Goal: Transaction & Acquisition: Purchase product/service

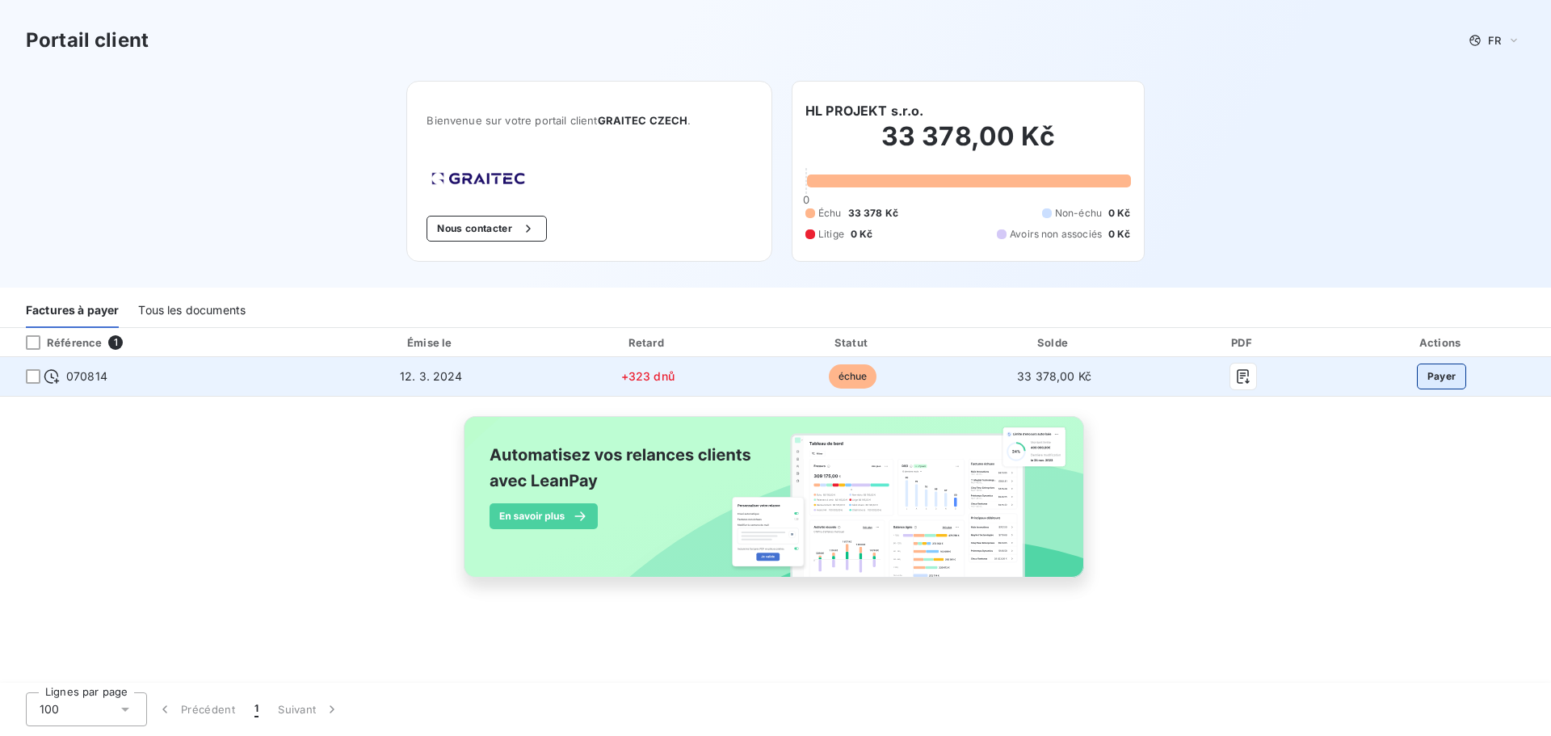
click at [1444, 382] on button "Payer" at bounding box center [1442, 376] width 50 height 26
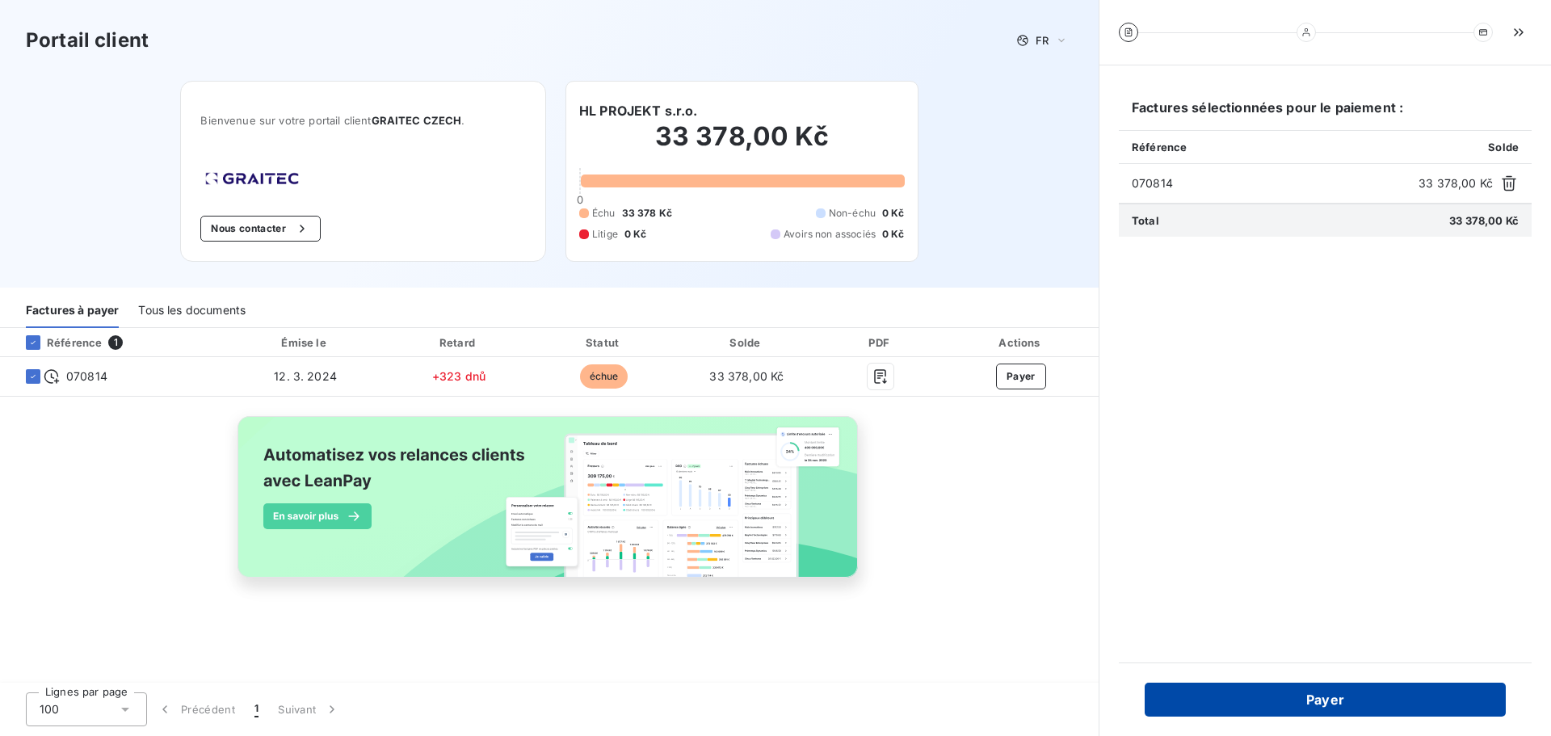
click at [1343, 699] on button "Payer" at bounding box center [1325, 700] width 361 height 34
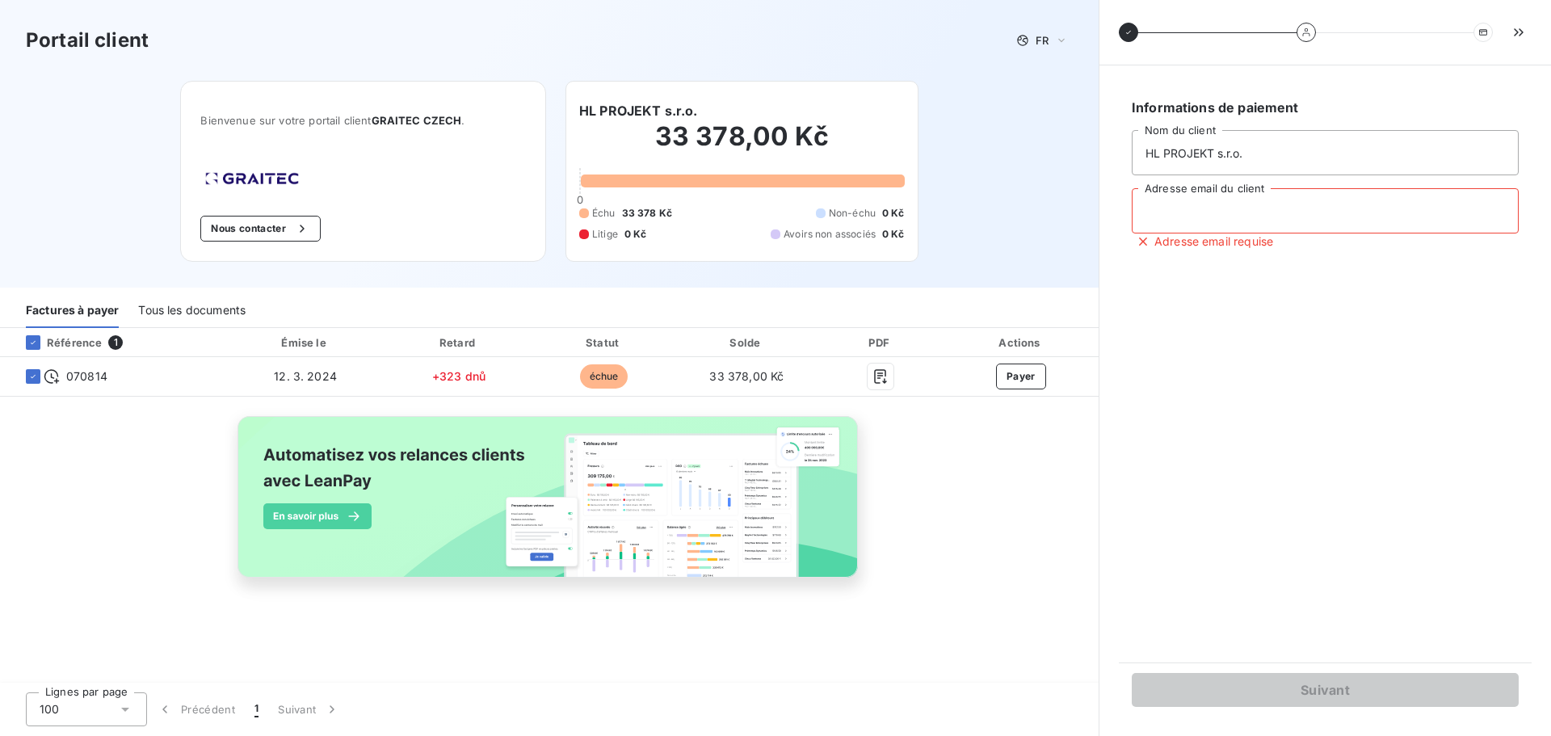
click at [1237, 209] on input "Adresse email du client" at bounding box center [1325, 210] width 387 height 45
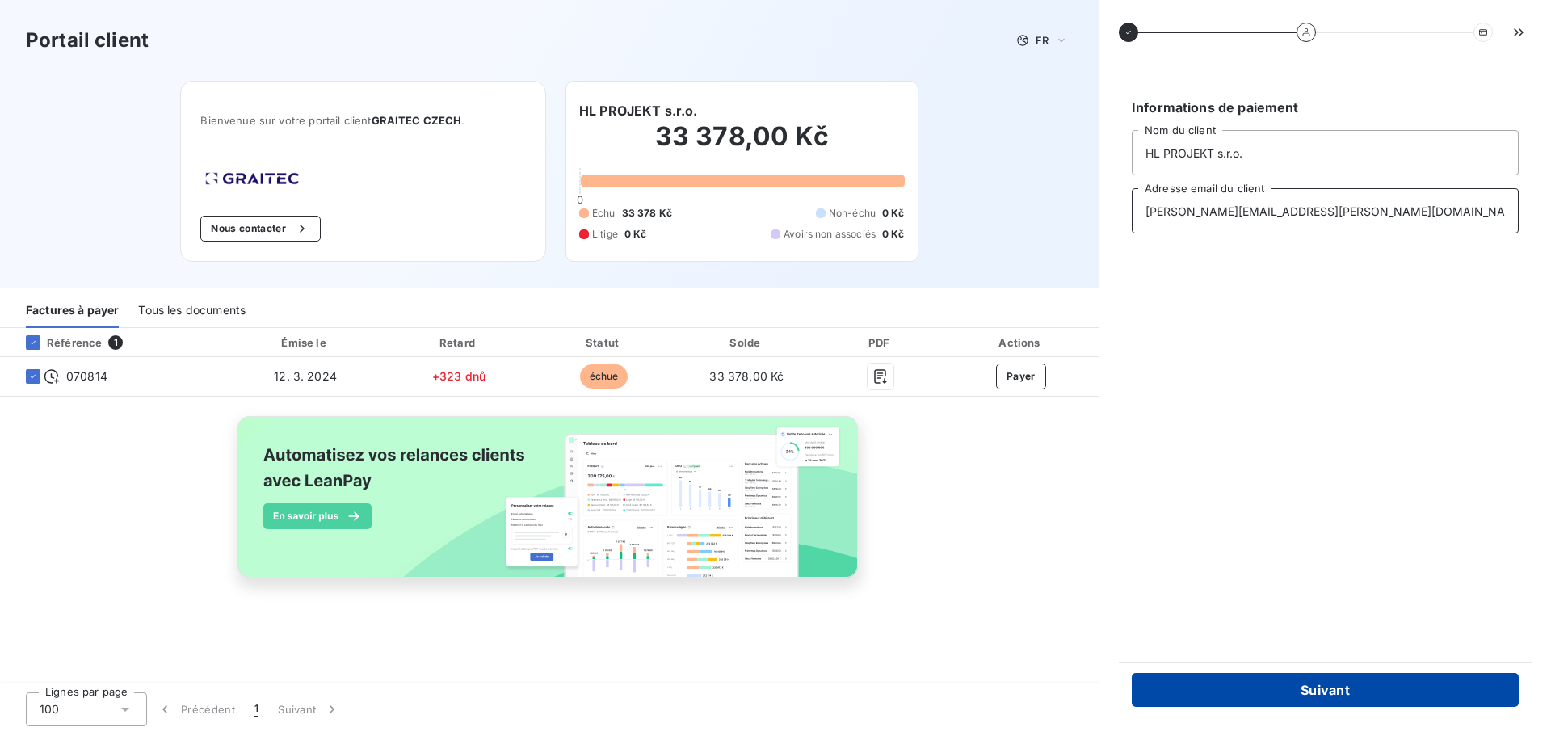
type input "[PERSON_NAME][EMAIL_ADDRESS][PERSON_NAME][DOMAIN_NAME]"
click at [1363, 688] on button "Suivant" at bounding box center [1325, 690] width 387 height 34
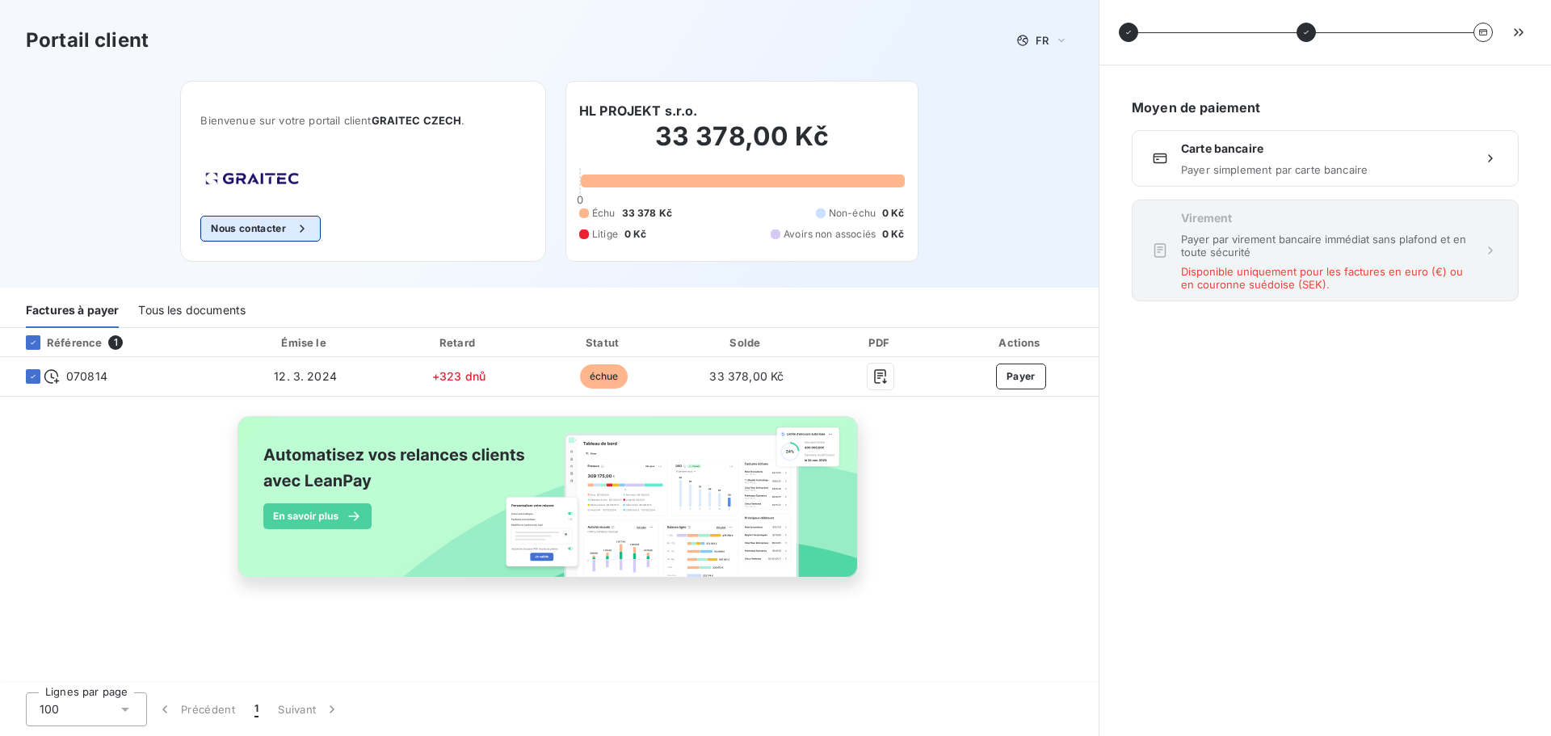
click at [267, 231] on button "Nous contacter" at bounding box center [260, 229] width 120 height 26
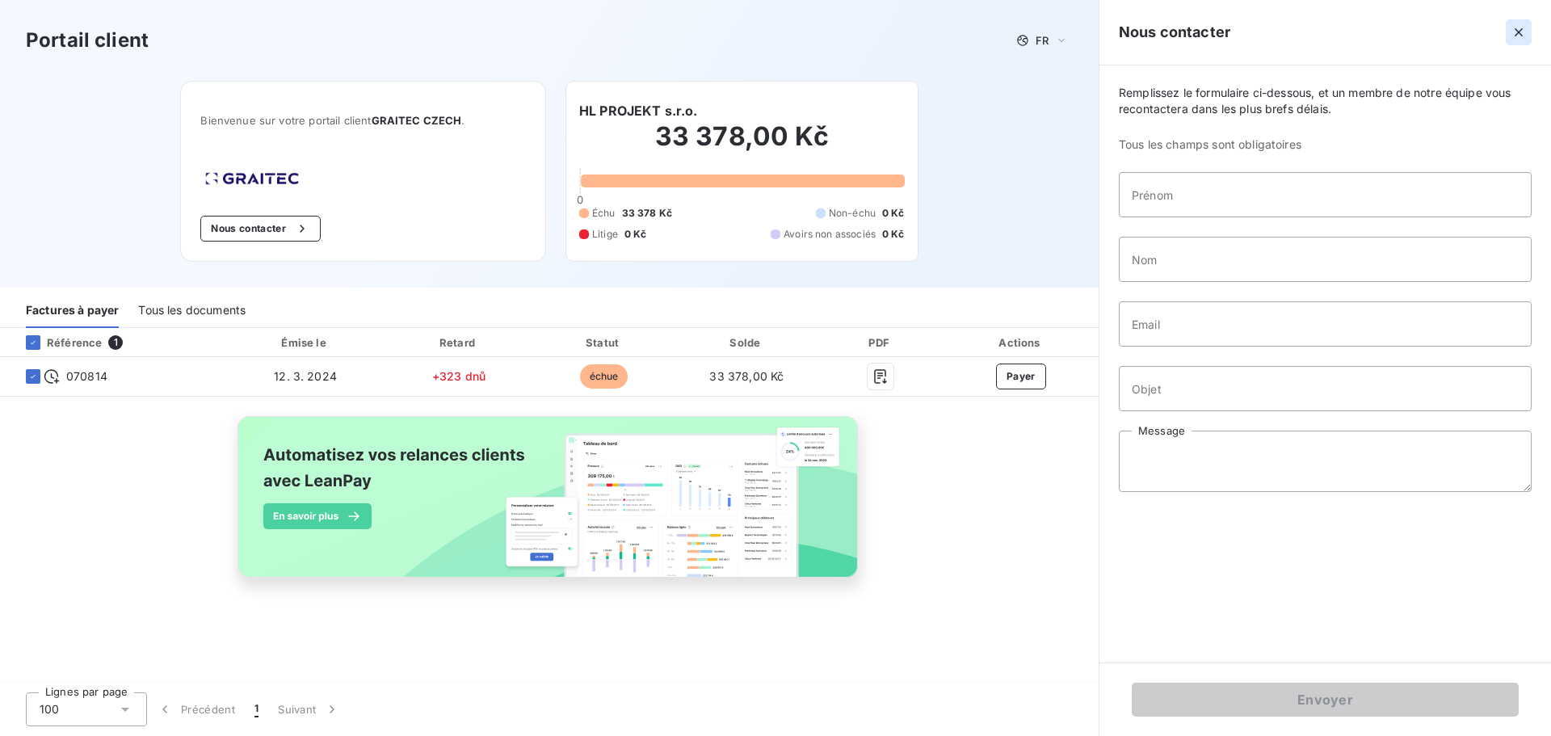
click at [1507, 27] on button "button" at bounding box center [1519, 32] width 26 height 26
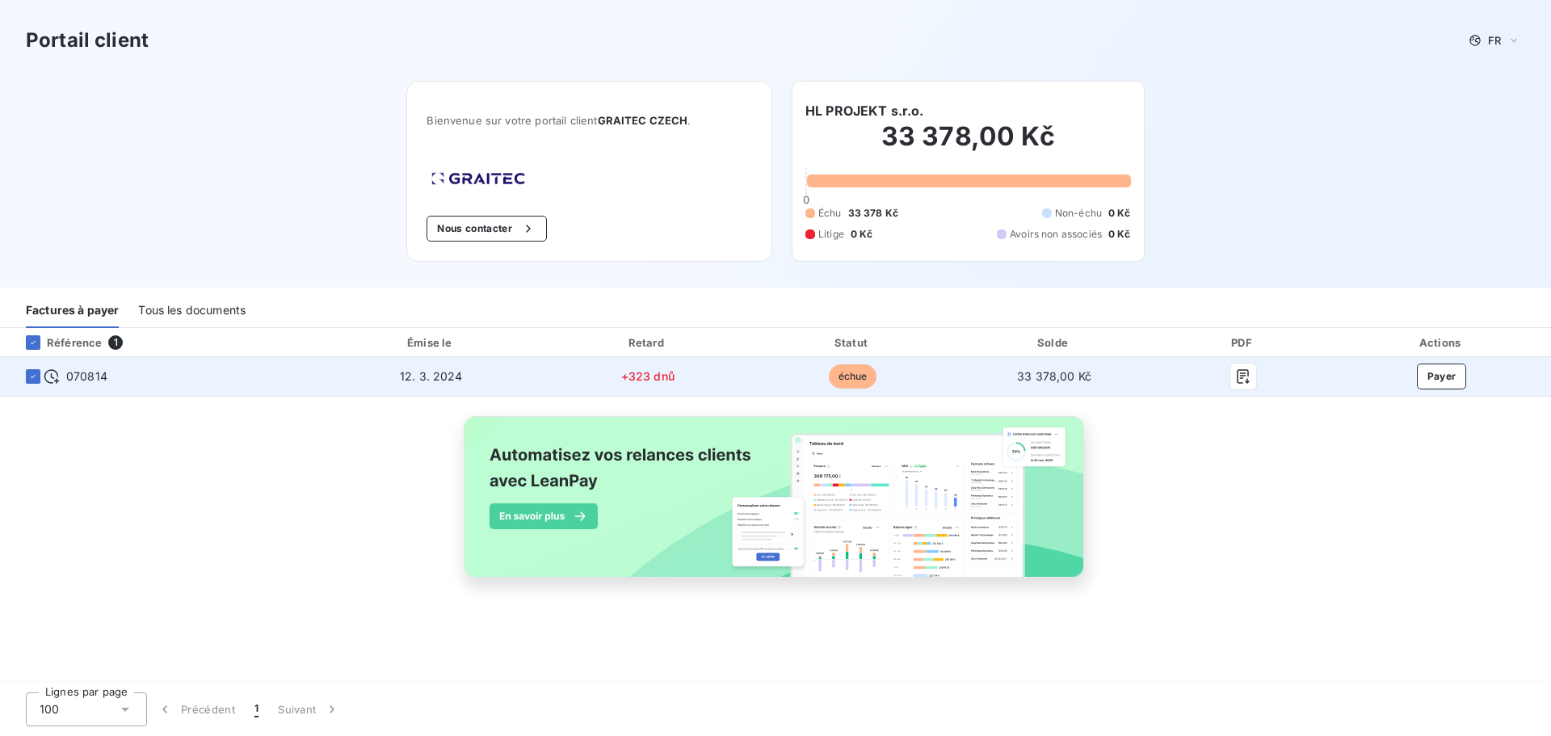
click at [849, 377] on span "échue" at bounding box center [853, 376] width 48 height 24
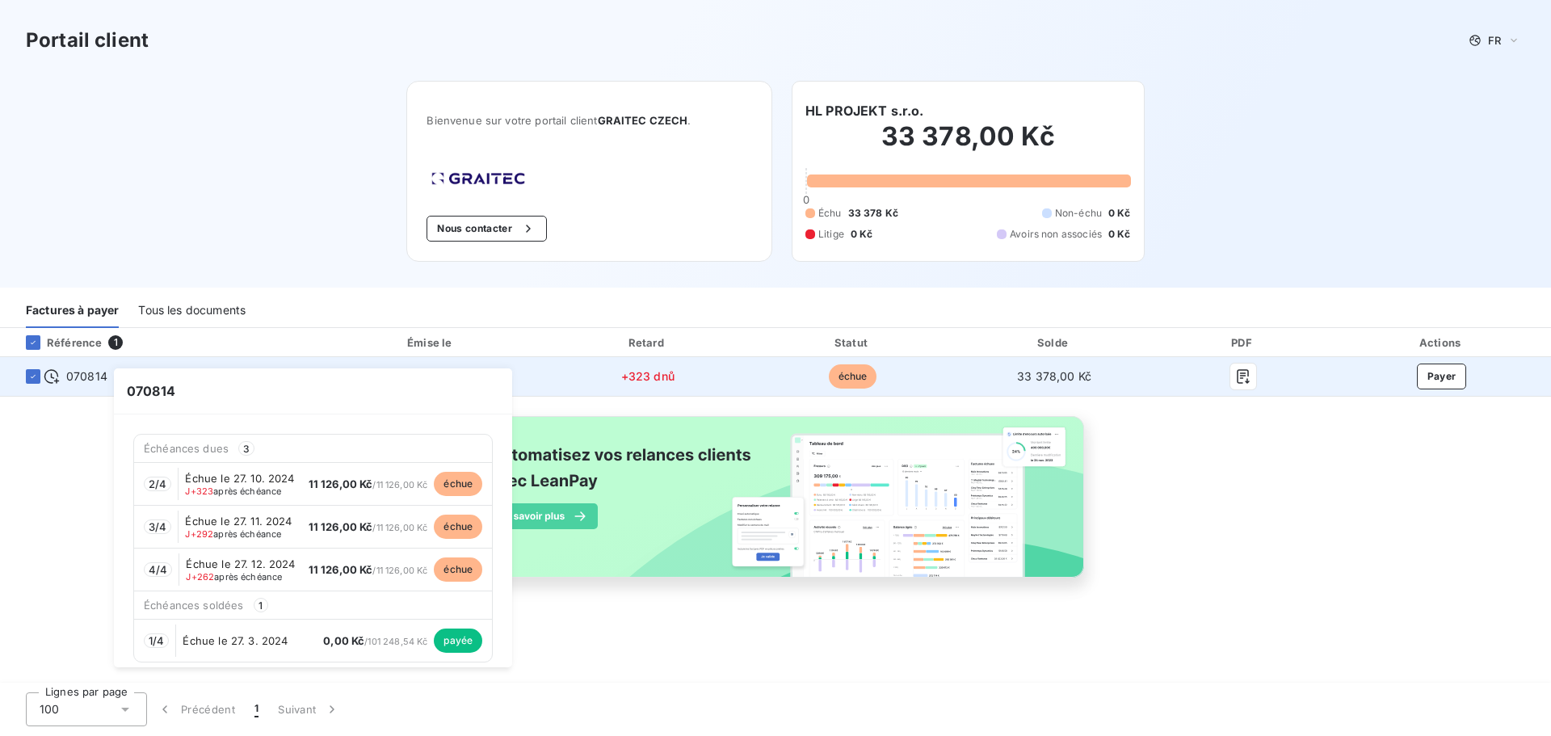
click at [60, 374] on div "070814" at bounding box center [76, 376] width 64 height 16
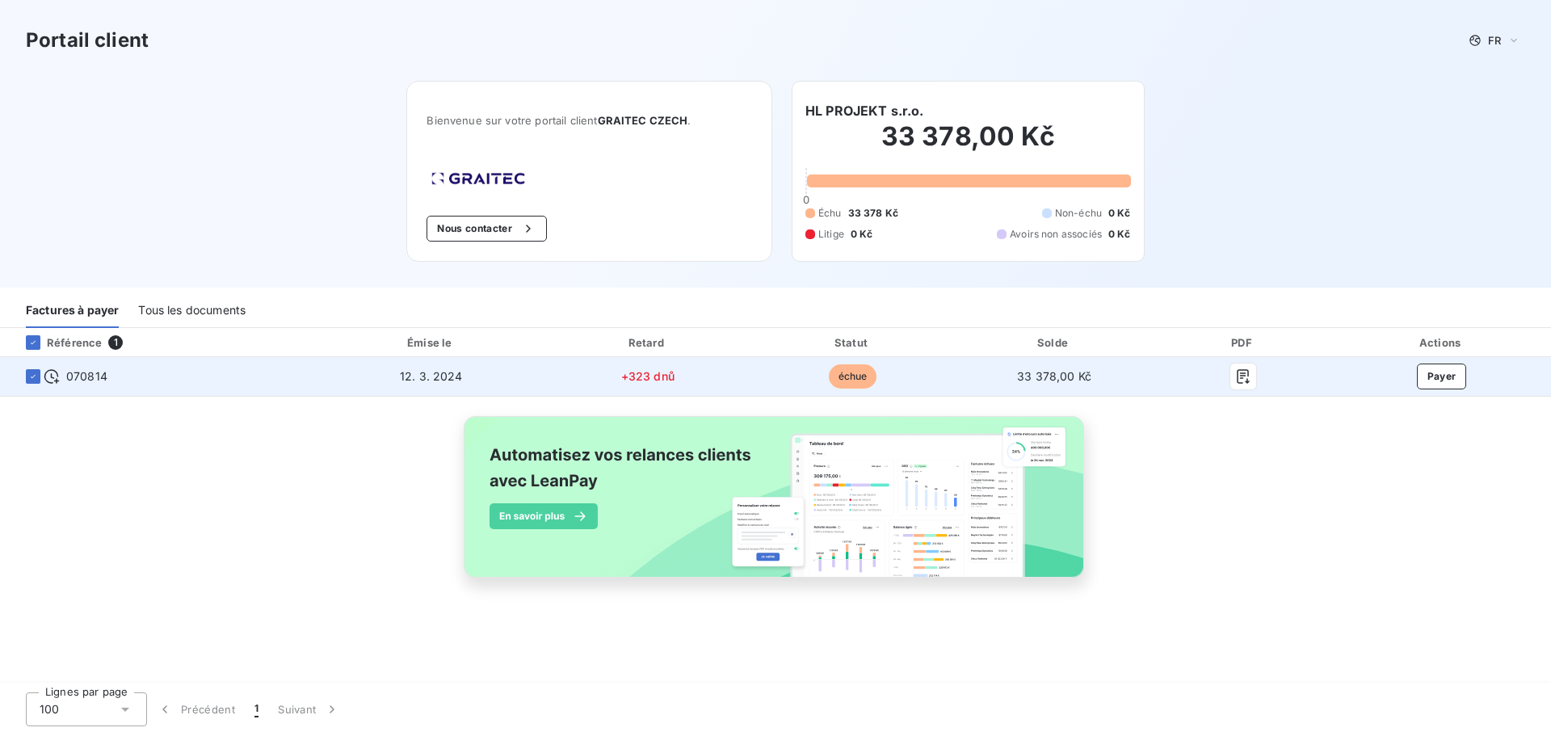
click at [56, 383] on icon at bounding box center [52, 376] width 16 height 16
